Goal: Book appointment/travel/reservation

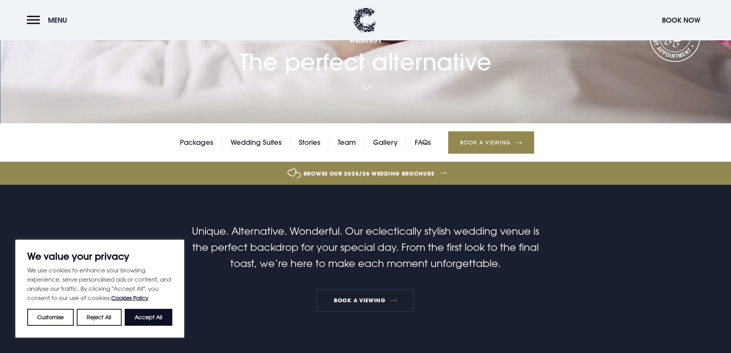
scroll to position [230, 0]
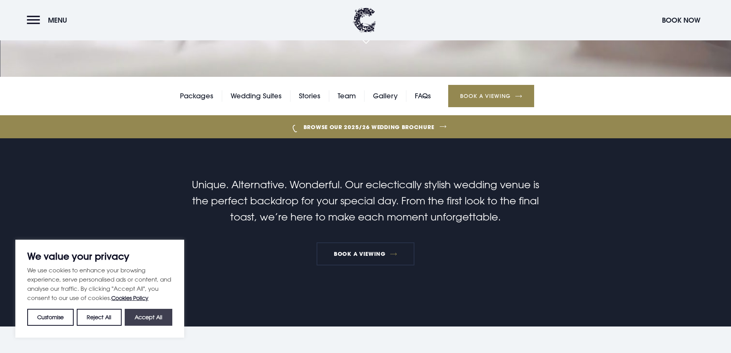
click at [143, 320] on button "Accept All" at bounding box center [149, 317] width 48 height 17
checkbox input "true"
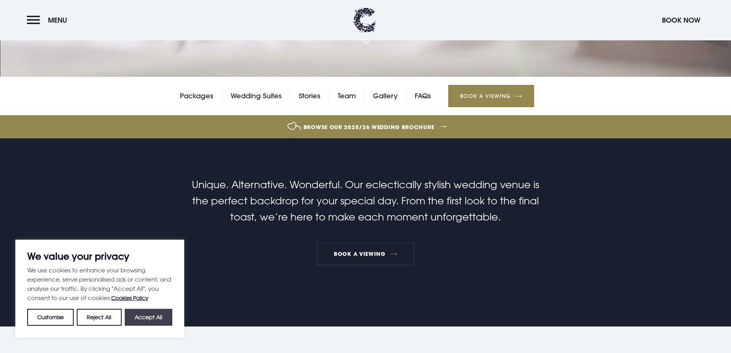
checkbox input "true"
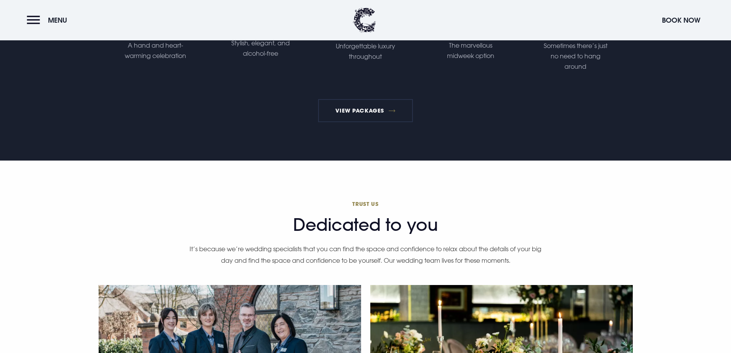
scroll to position [1804, 0]
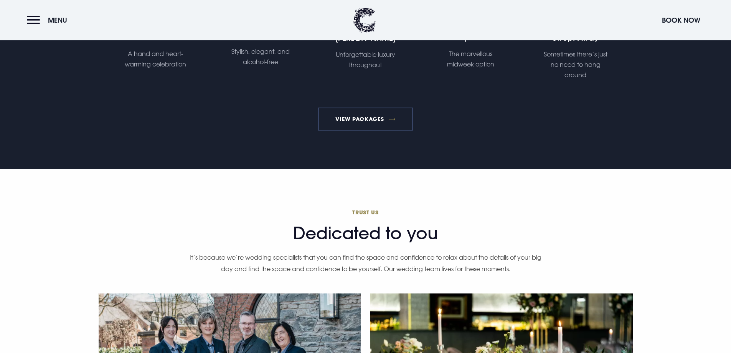
click at [378, 119] on link "View Packages" at bounding box center [365, 118] width 95 height 23
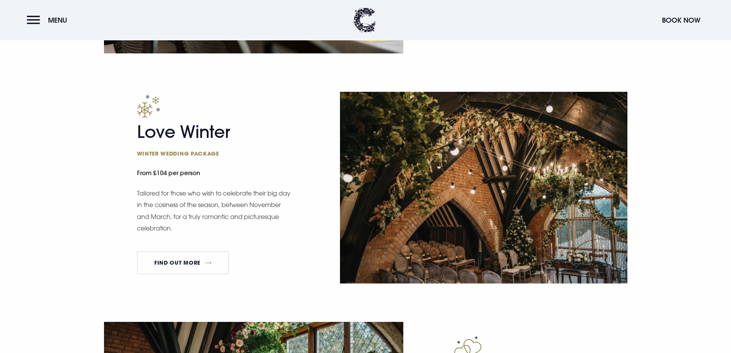
scroll to position [960, 0]
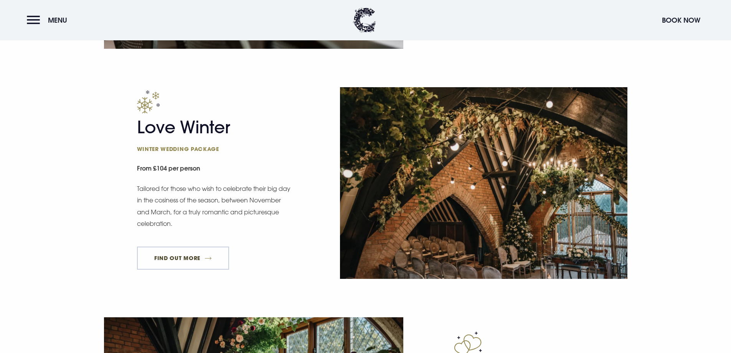
click at [185, 257] on link "FIND OUT MORE" at bounding box center [183, 257] width 93 height 23
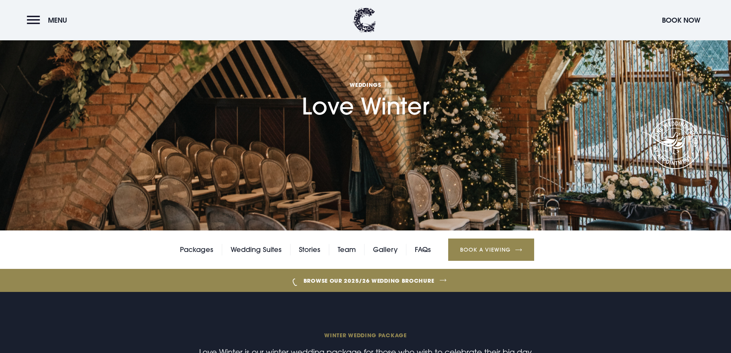
scroll to position [115, 0]
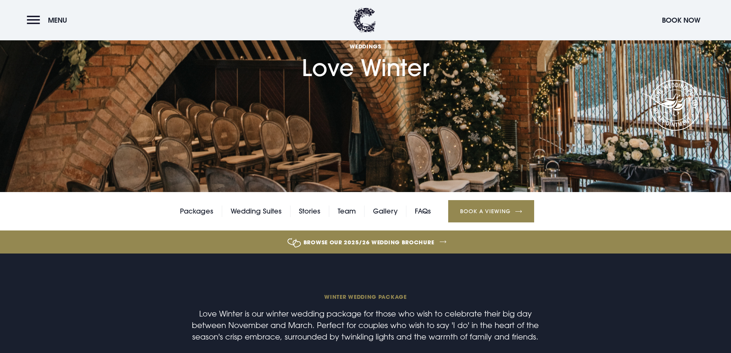
click at [380, 248] on link "Browse our 2025/26 wedding brochure" at bounding box center [368, 242] width 1593 height 29
